Goal: Transaction & Acquisition: Purchase product/service

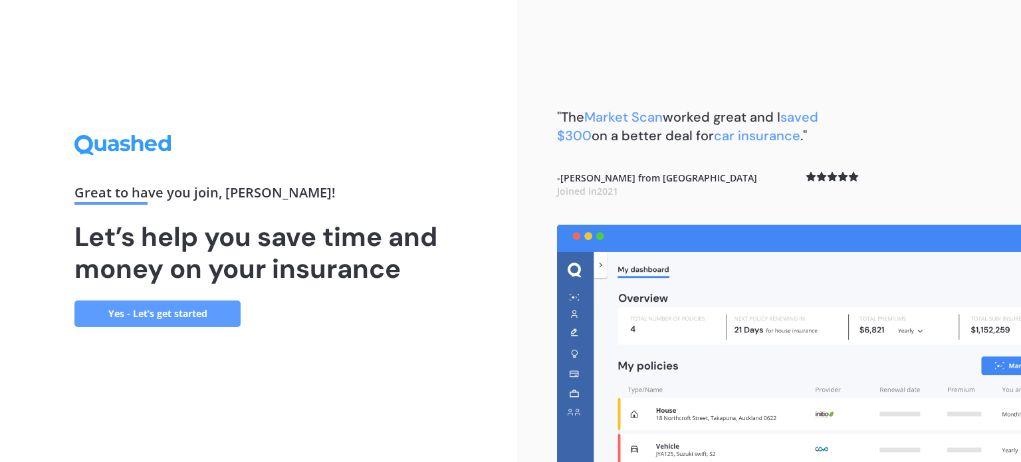
click at [167, 314] on link "Yes - Let’s get started" at bounding box center [157, 314] width 166 height 27
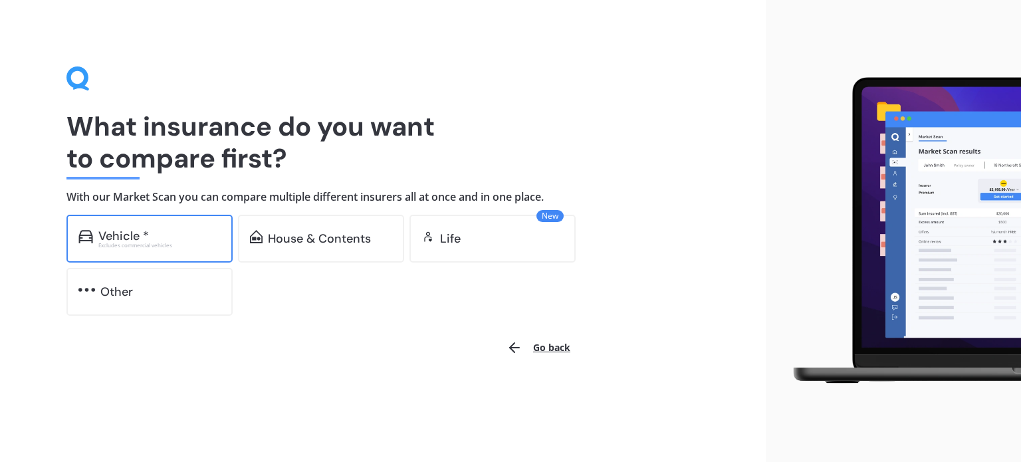
click at [131, 239] on div "Vehicle *" at bounding box center [123, 235] width 51 height 13
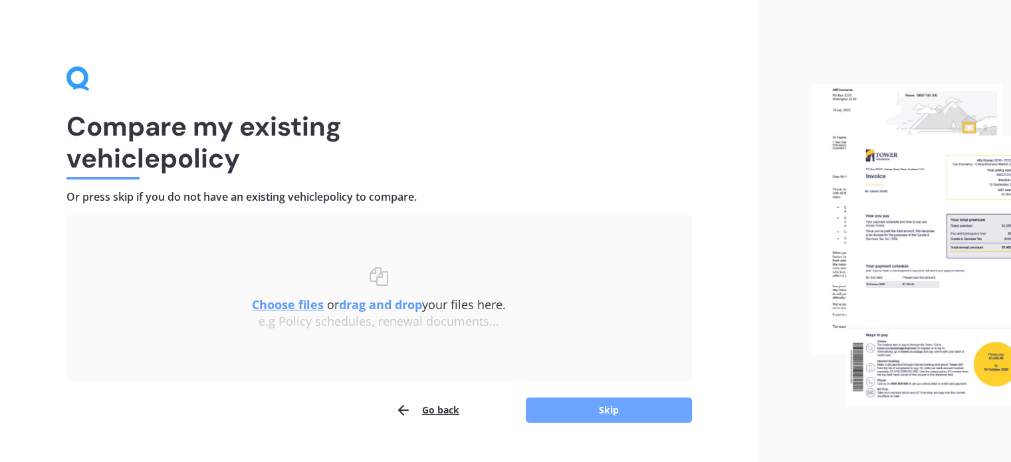
click at [614, 408] on button "Skip" at bounding box center [609, 410] width 166 height 25
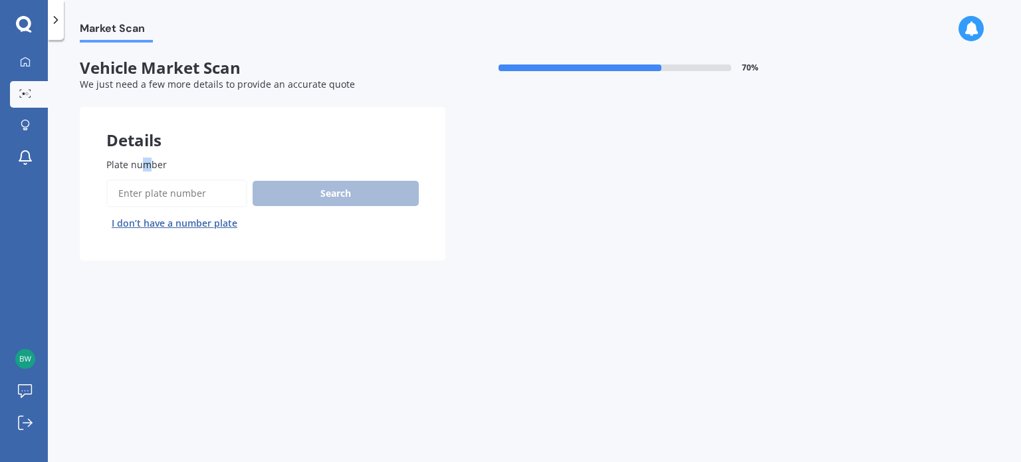
click at [146, 165] on span "Plate number" at bounding box center [136, 164] width 61 height 13
click at [172, 199] on input "Plate number" at bounding box center [176, 194] width 141 height 28
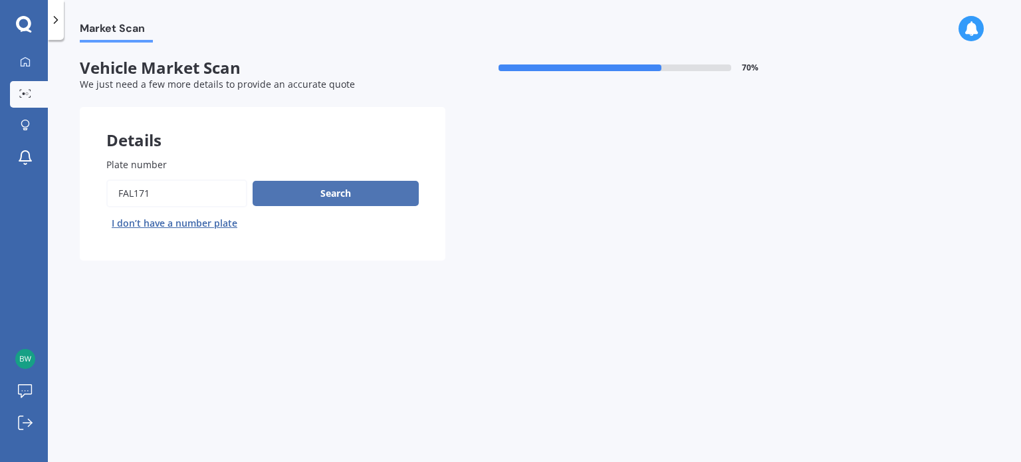
type input "FAL171"
click at [331, 192] on button "Search" at bounding box center [336, 193] width 166 height 25
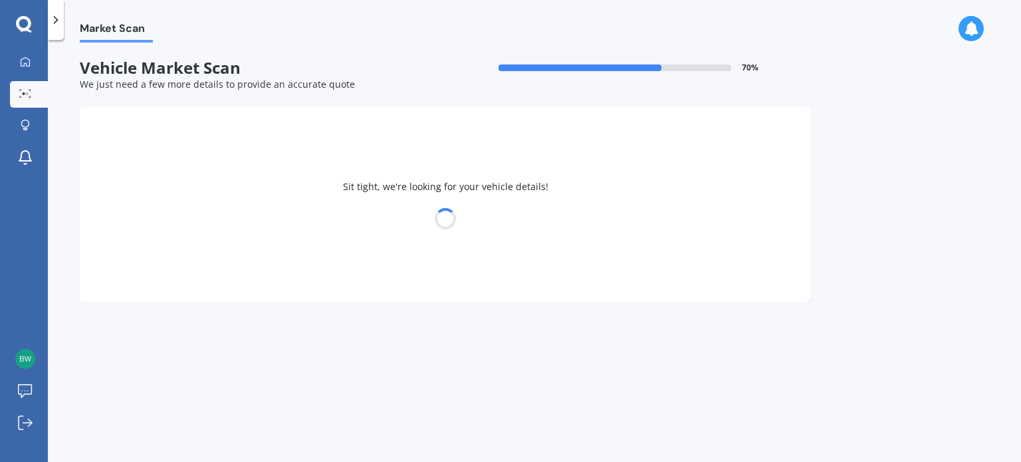
select select "TOYOTA"
select select "HIACE"
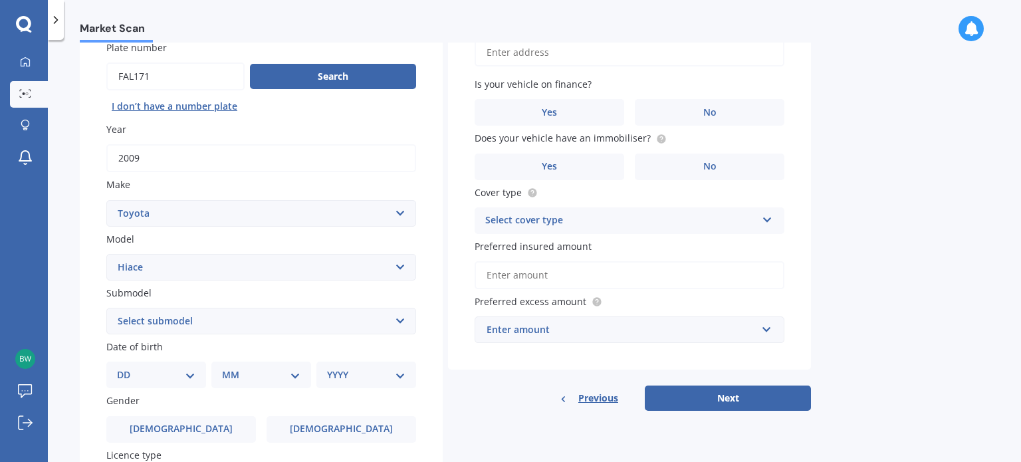
scroll to position [133, 0]
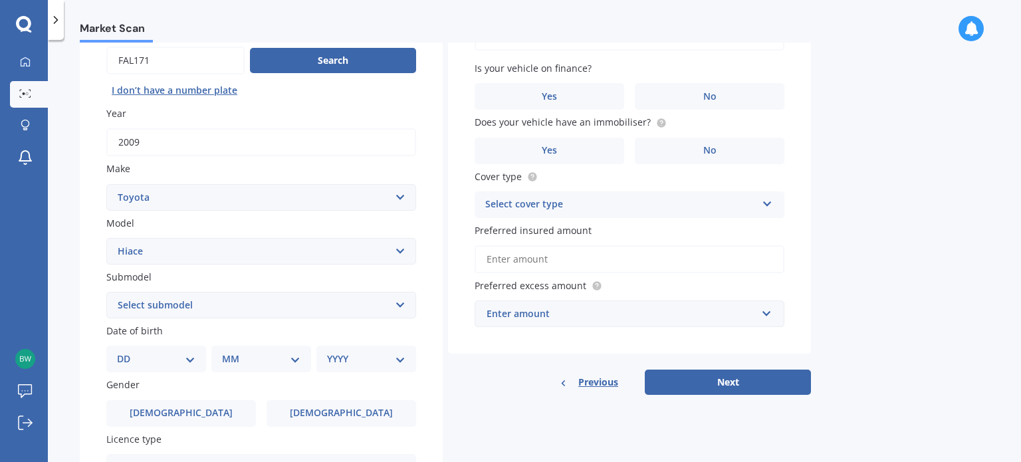
click at [224, 304] on select "Select submodel Diesel Light Van Turbo Diesel Turbo diesel 4WD Van Van petrol 4…" at bounding box center [261, 305] width 310 height 27
select select "DIESEL"
click at [106, 292] on select "Select submodel Diesel Light Van Turbo Diesel Turbo diesel 4WD Van Van petrol 4…" at bounding box center [261, 305] width 310 height 27
click at [143, 358] on select "DD 01 02 03 04 05 06 07 08 09 10 11 12 13 14 15 16 17 18 19 20 21 22 23 24 25 2…" at bounding box center [156, 359] width 78 height 15
select select "01"
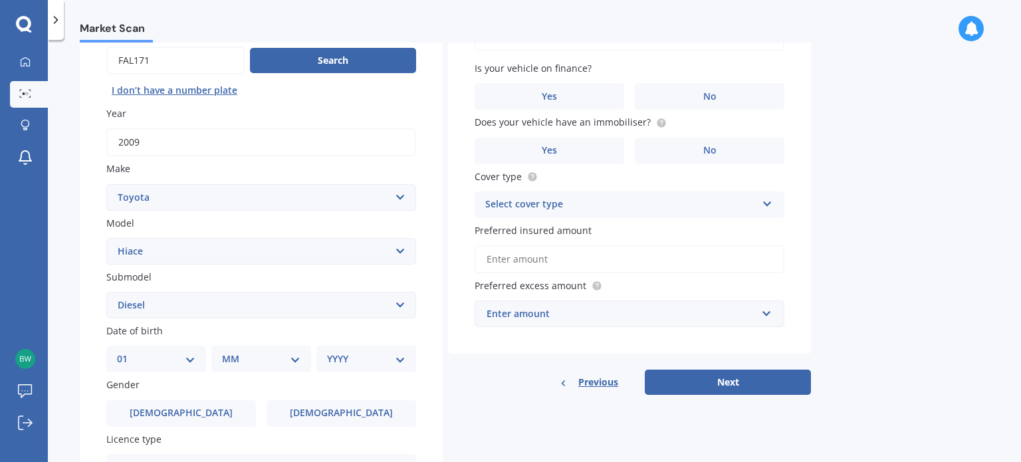
click at [128, 352] on select "DD 01 02 03 04 05 06 07 08 09 10 11 12 13 14 15 16 17 18 19 20 21 22 23 24 25 2…" at bounding box center [156, 359] width 78 height 15
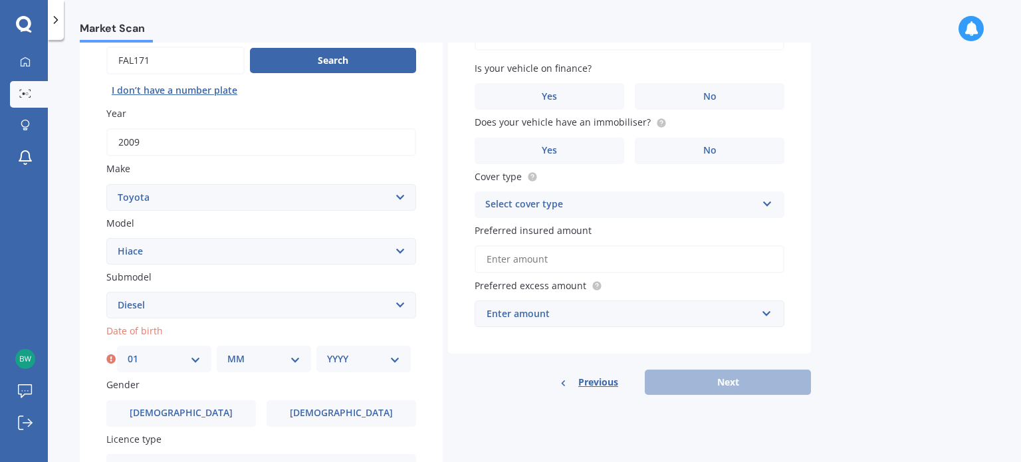
click at [293, 356] on select "MM 01 02 03 04 05 06 07 08 09 10 11 12" at bounding box center [263, 359] width 73 height 15
select select "04"
click at [227, 352] on select "MM 01 02 03 04 05 06 07 08 09 10 11 12" at bounding box center [263, 359] width 73 height 15
click at [389, 362] on select "YYYY 2025 2024 2023 2022 2021 2020 2019 2018 2017 2016 2015 2014 2013 2012 2011…" at bounding box center [363, 359] width 73 height 15
select select "1970"
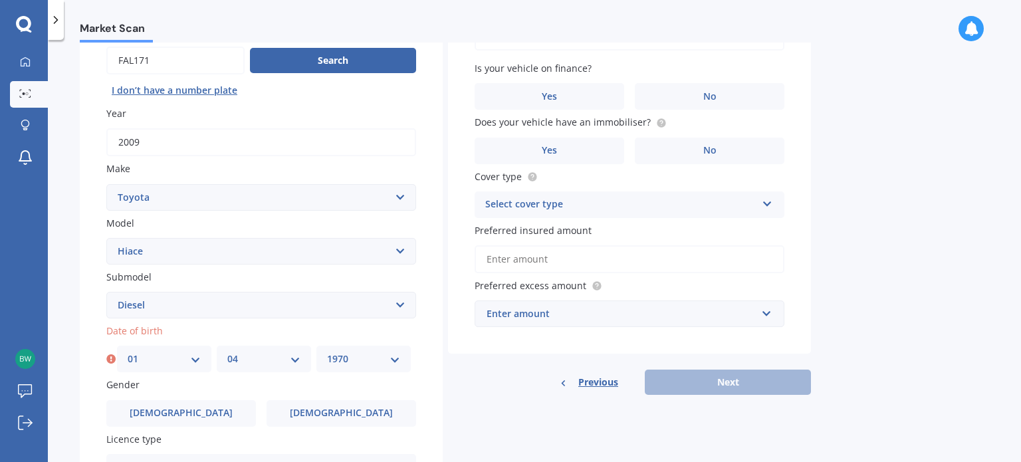
click at [327, 352] on select "YYYY 2025 2024 2023 2022 2021 2020 2019 2018 2017 2016 2015 2014 2013 2012 2011…" at bounding box center [363, 359] width 73 height 15
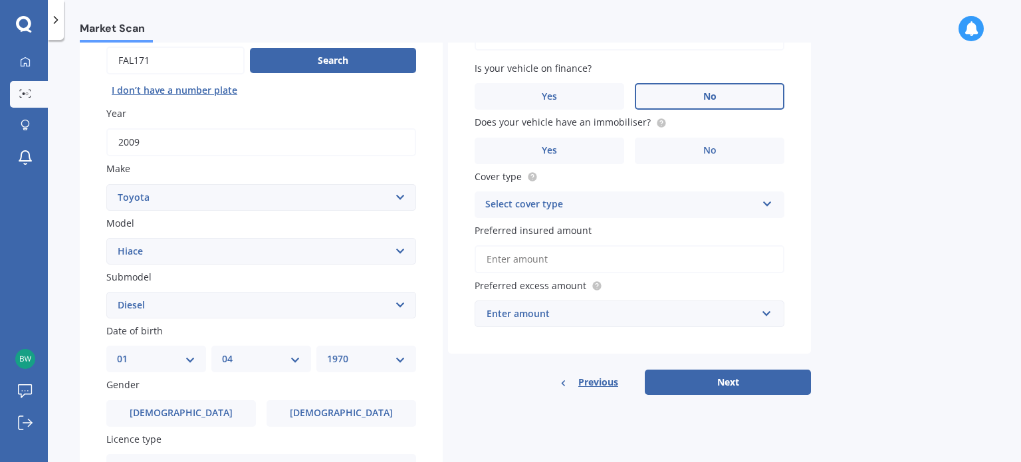
click at [706, 96] on span "No" at bounding box center [709, 96] width 13 height 11
click at [0, 0] on input "No" at bounding box center [0, 0] width 0 height 0
click at [715, 153] on span "No" at bounding box center [709, 150] width 13 height 11
click at [0, 0] on input "No" at bounding box center [0, 0] width 0 height 0
click at [663, 200] on div "Select cover type" at bounding box center [620, 205] width 271 height 16
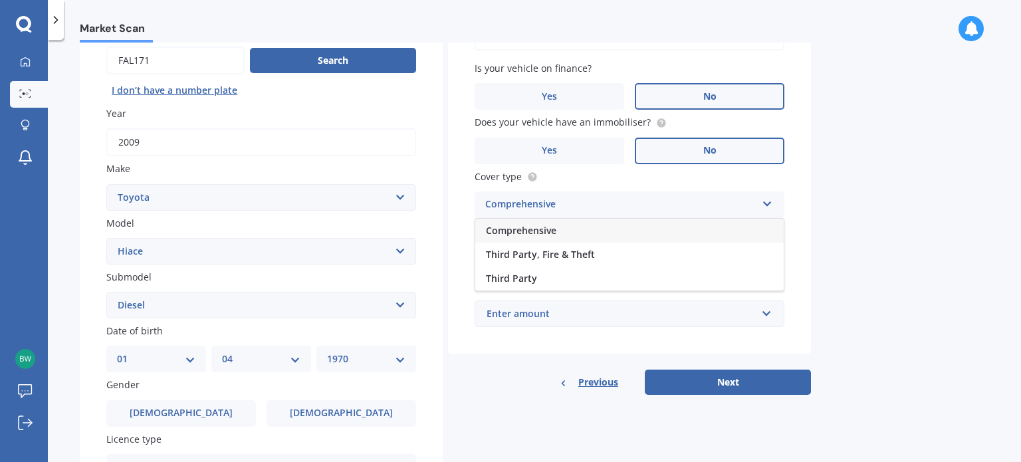
click at [551, 233] on span "Comprehensive" at bounding box center [521, 230] width 70 height 13
click at [564, 260] on input "Preferred insured amount" at bounding box center [630, 259] width 310 height 28
click at [593, 265] on input "Preferred insured amount" at bounding box center [630, 259] width 310 height 28
click at [531, 264] on input "Preferred insured amount" at bounding box center [630, 259] width 310 height 28
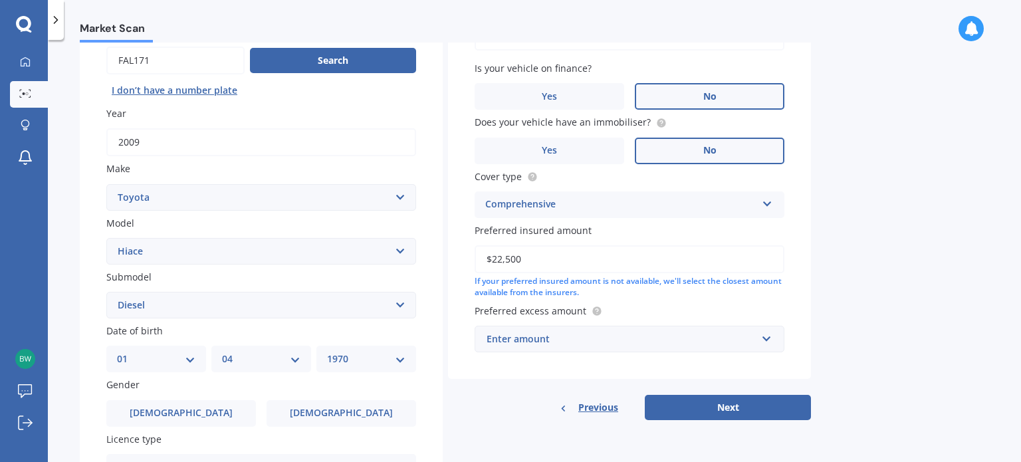
type input "$22,500"
click at [564, 339] on div "Enter amount" at bounding box center [622, 339] width 270 height 15
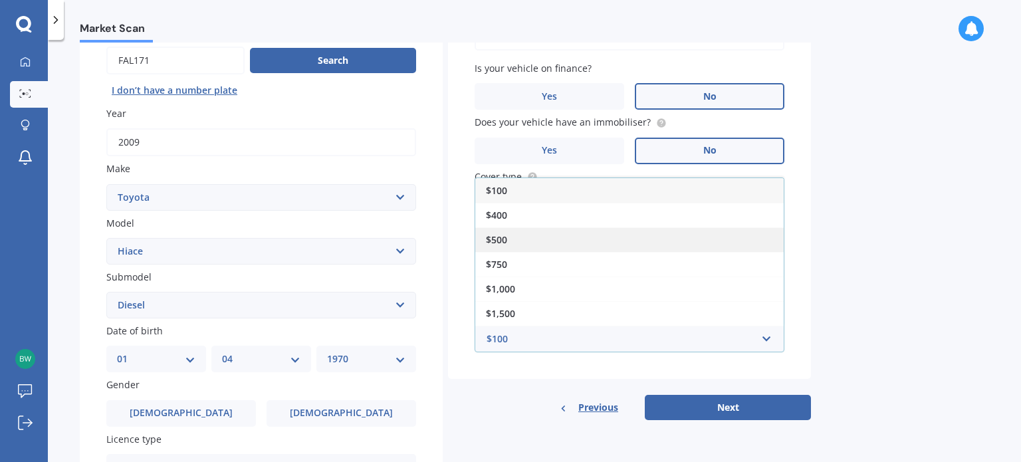
click at [521, 238] on div "$500" at bounding box center [629, 239] width 308 height 25
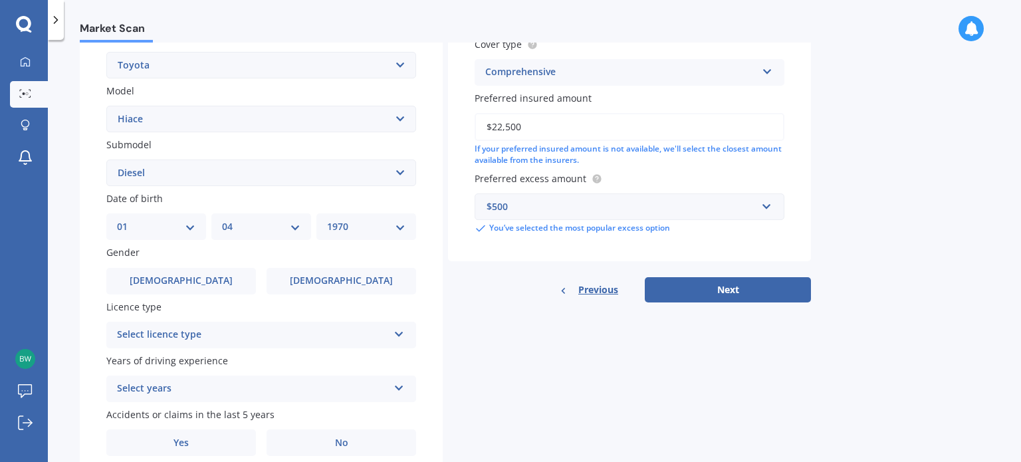
scroll to position [266, 0]
click at [224, 283] on label "[DEMOGRAPHIC_DATA]" at bounding box center [181, 280] width 150 height 27
click at [0, 0] on input "[DEMOGRAPHIC_DATA]" at bounding box center [0, 0] width 0 height 0
click at [279, 332] on div "Select licence type" at bounding box center [252, 334] width 271 height 16
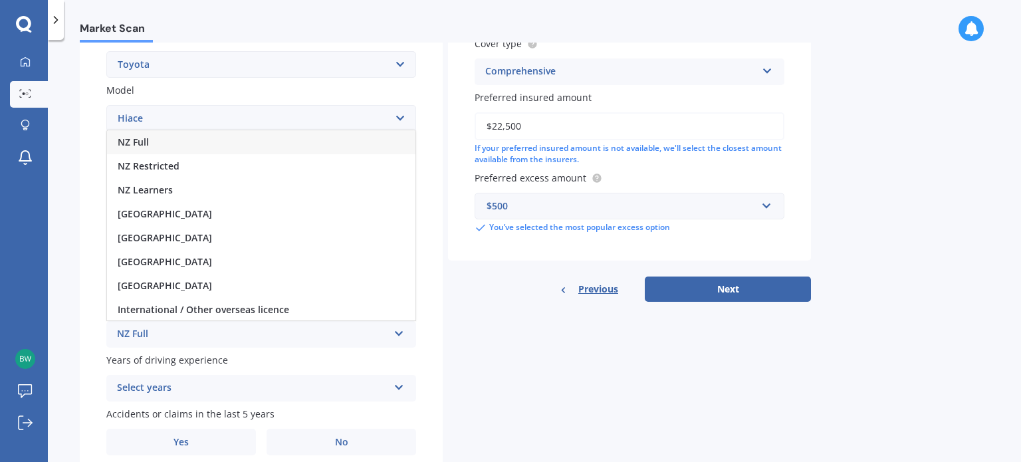
click at [165, 141] on div "NZ Full" at bounding box center [261, 142] width 308 height 24
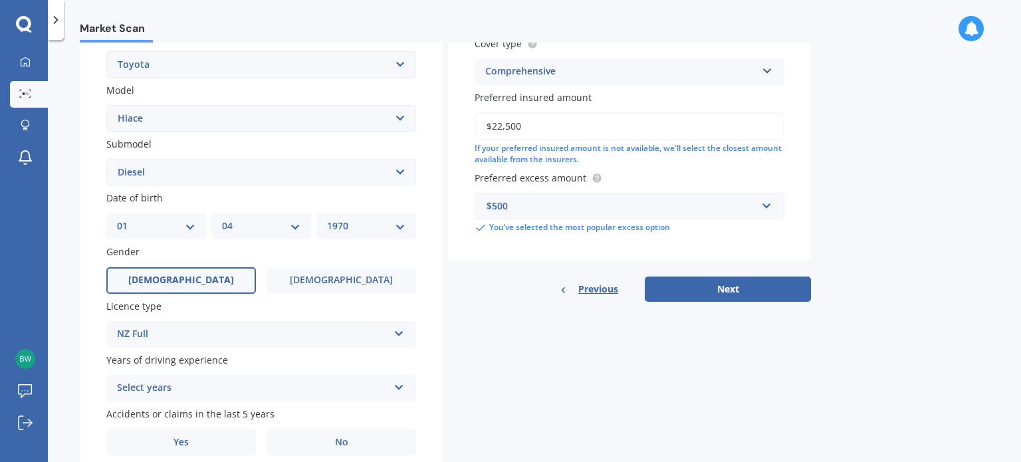
click at [241, 384] on div "Select years" at bounding box center [252, 388] width 271 height 16
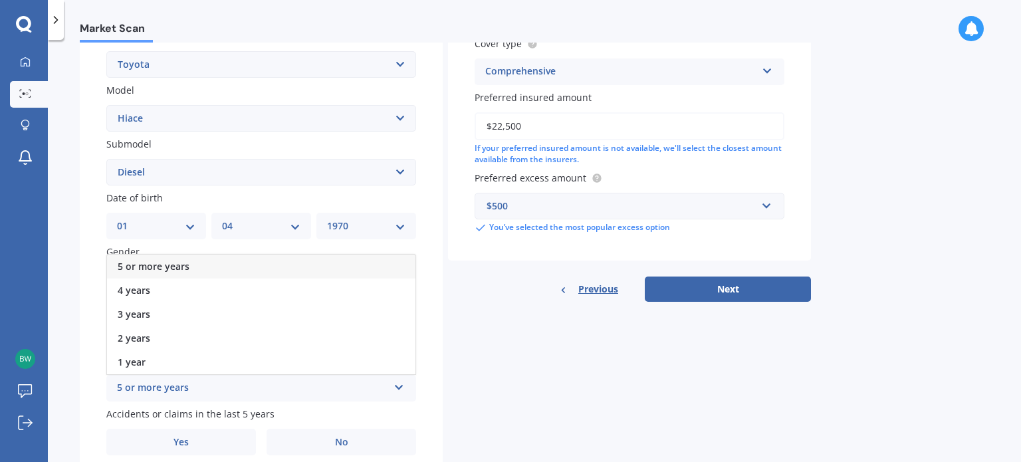
click at [164, 265] on span "5 or more years" at bounding box center [154, 266] width 72 height 13
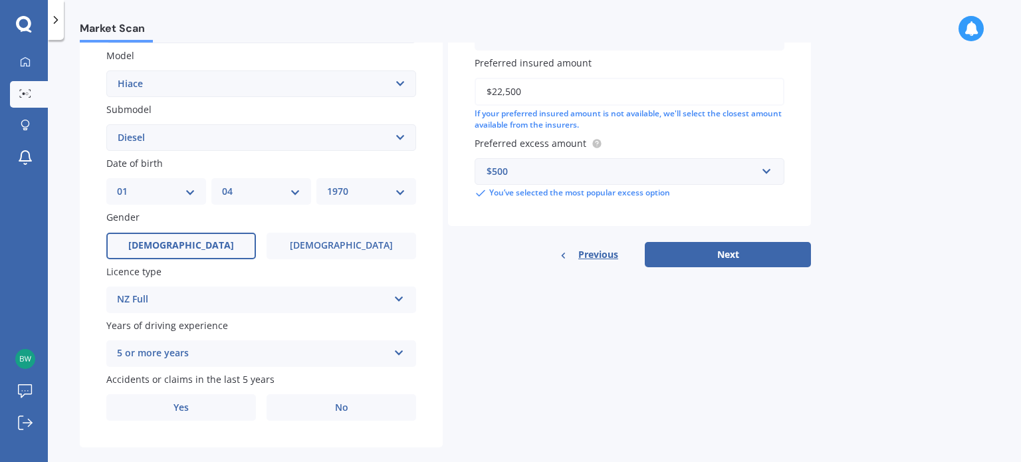
scroll to position [320, 0]
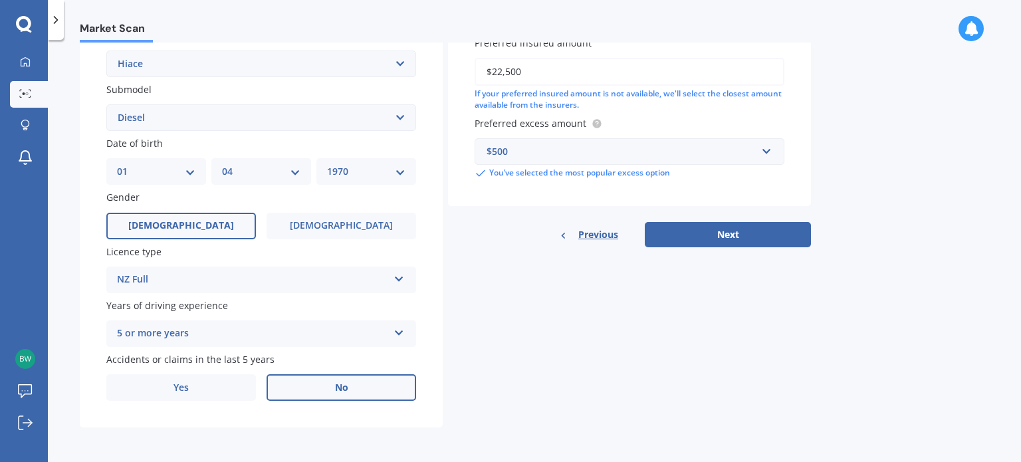
click at [325, 383] on label "No" at bounding box center [342, 387] width 150 height 27
click at [0, 0] on input "No" at bounding box center [0, 0] width 0 height 0
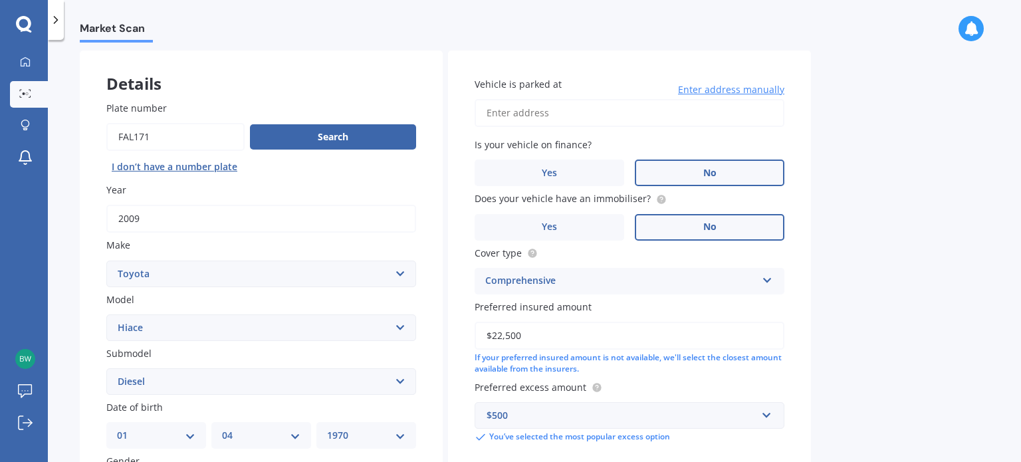
scroll to position [55, 0]
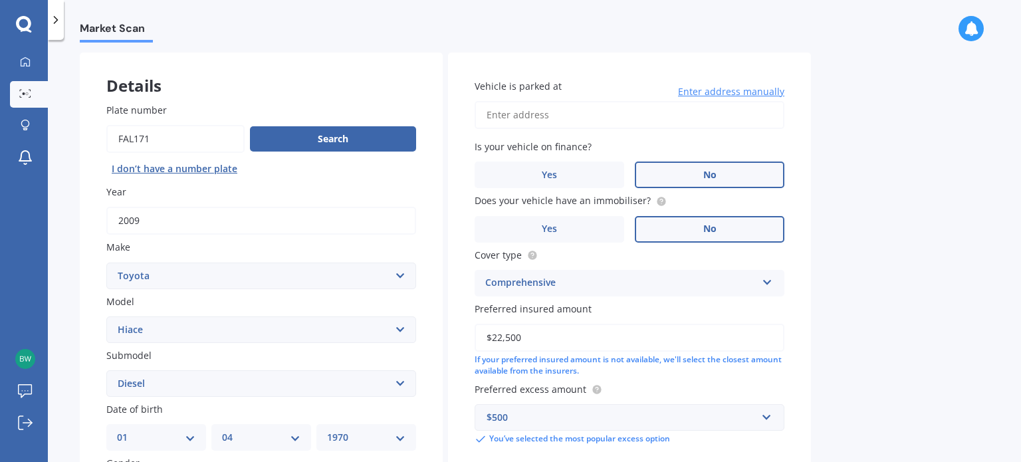
click at [566, 104] on input "Vehicle is parked at" at bounding box center [630, 115] width 310 height 28
type input "[STREET_ADDRESS]"
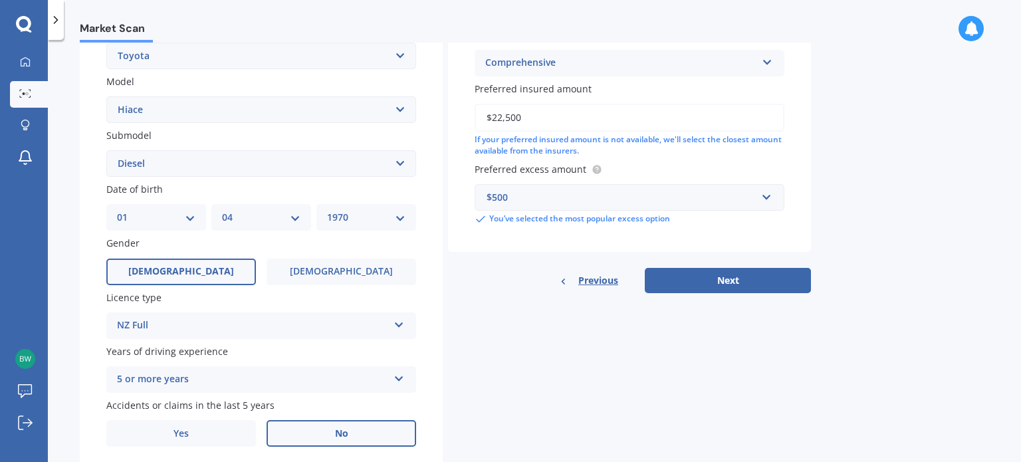
scroll to position [320, 0]
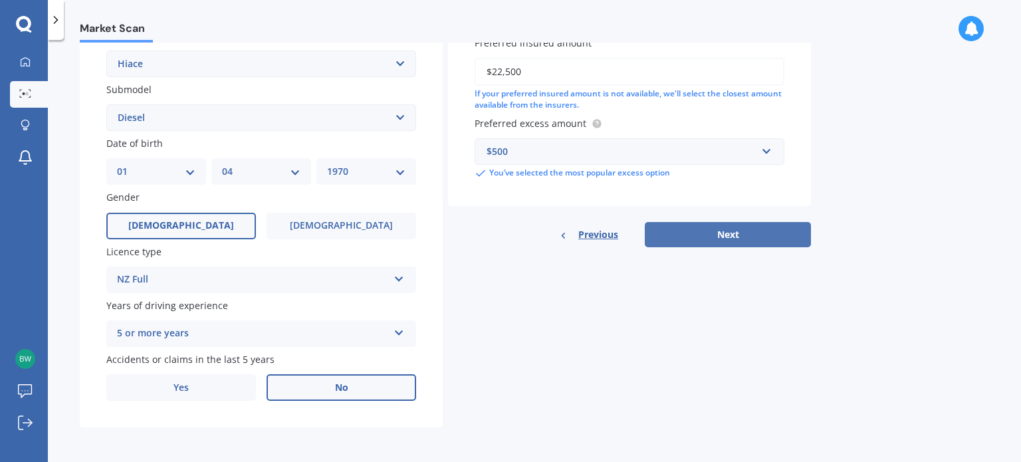
click at [723, 239] on button "Next" at bounding box center [728, 234] width 166 height 25
select select "01"
select select "04"
select select "1970"
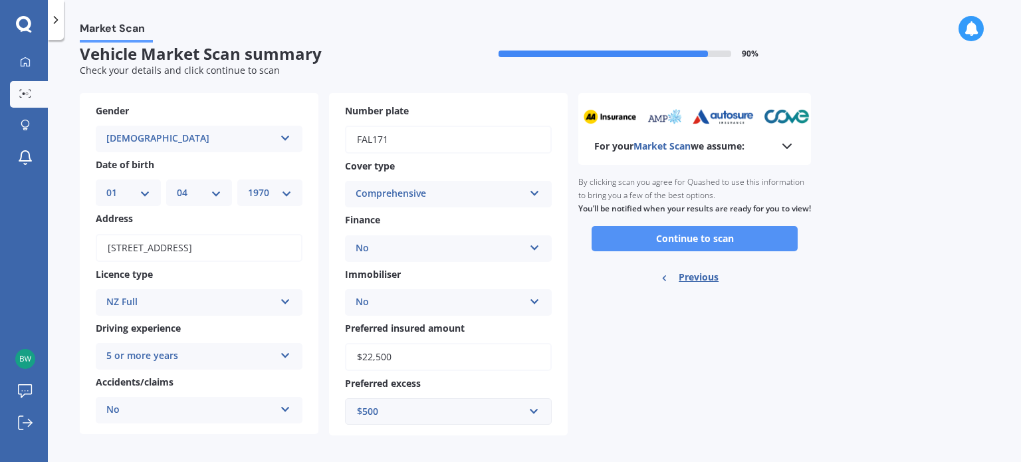
scroll to position [21, 0]
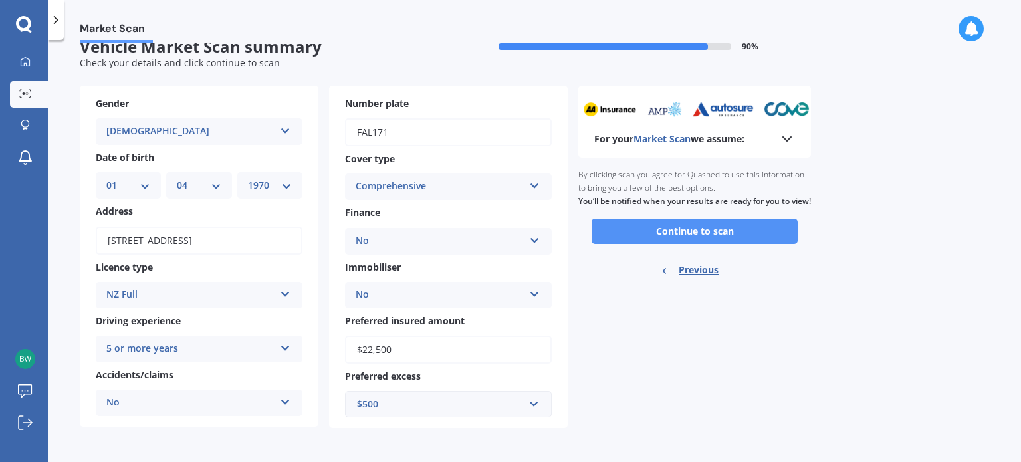
click at [713, 244] on button "Continue to scan" at bounding box center [695, 231] width 206 height 25
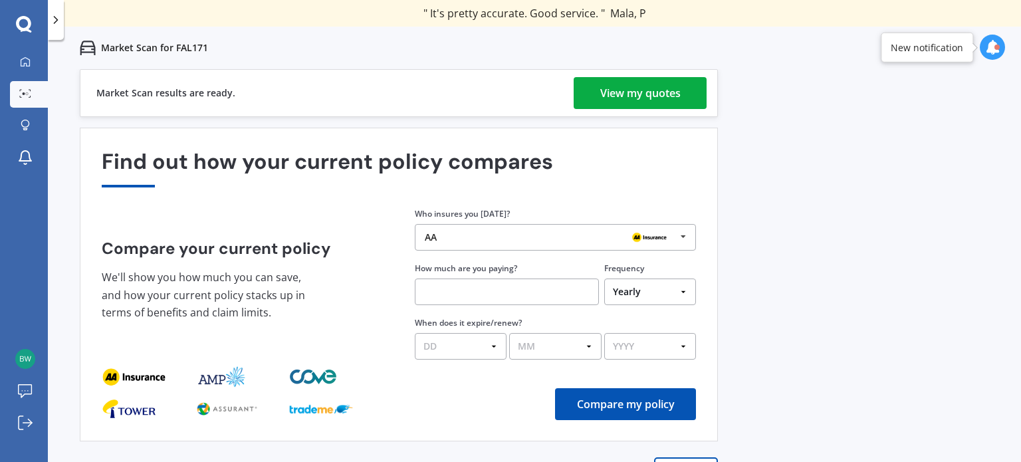
click at [639, 95] on div "View my quotes" at bounding box center [640, 93] width 80 height 32
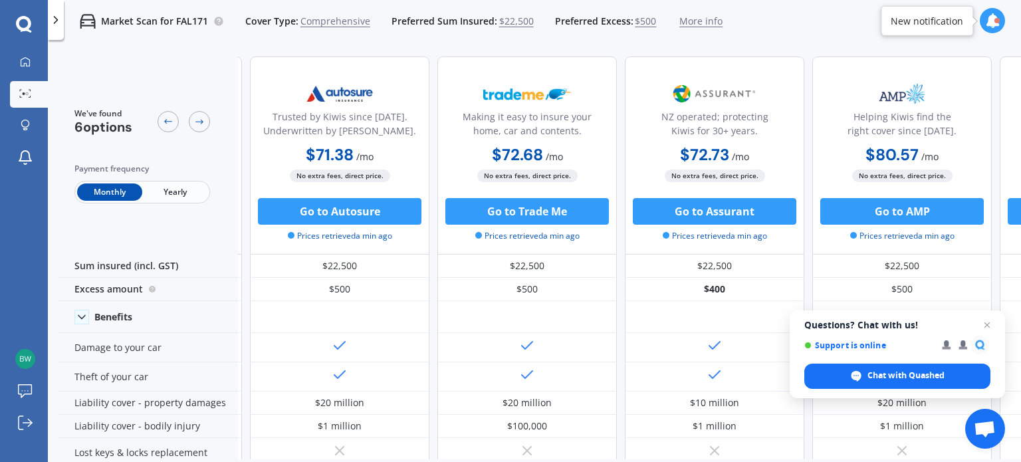
scroll to position [0, 340]
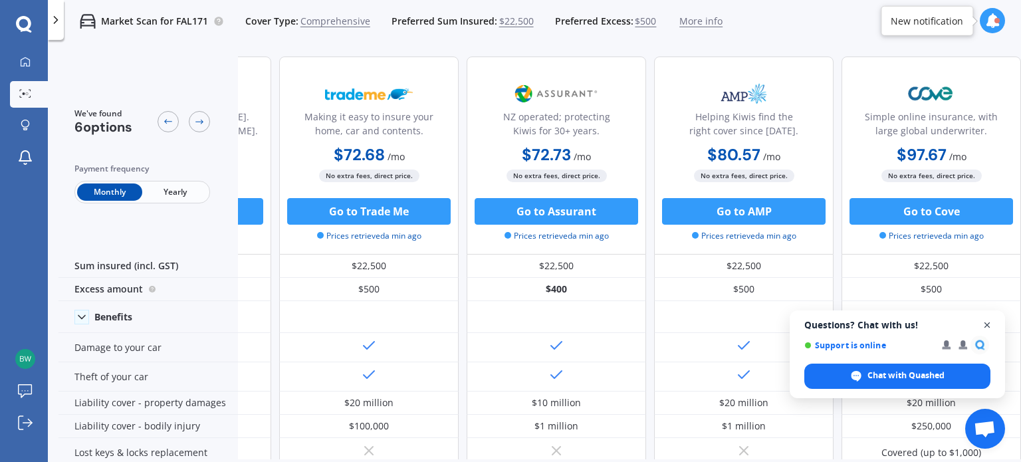
click at [985, 322] on span "Open chat" at bounding box center [987, 325] width 17 height 17
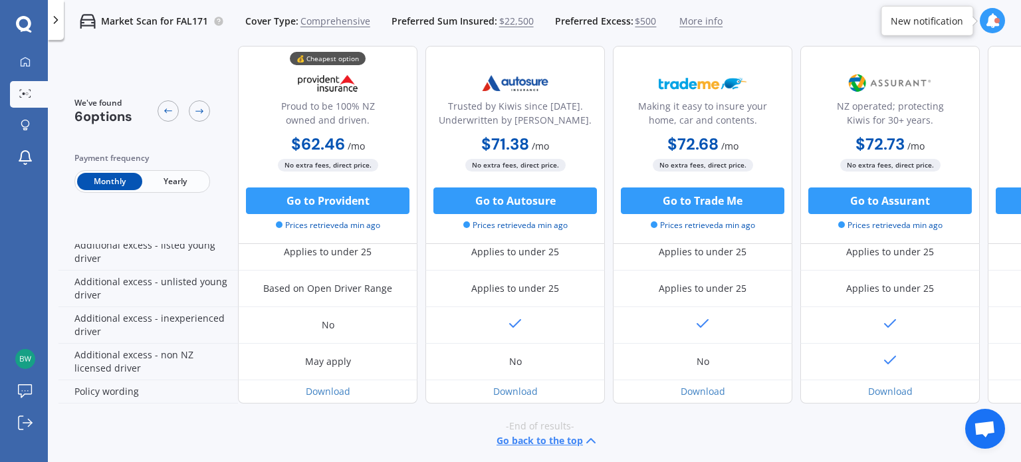
scroll to position [689, 0]
